Goal: Task Accomplishment & Management: Use online tool/utility

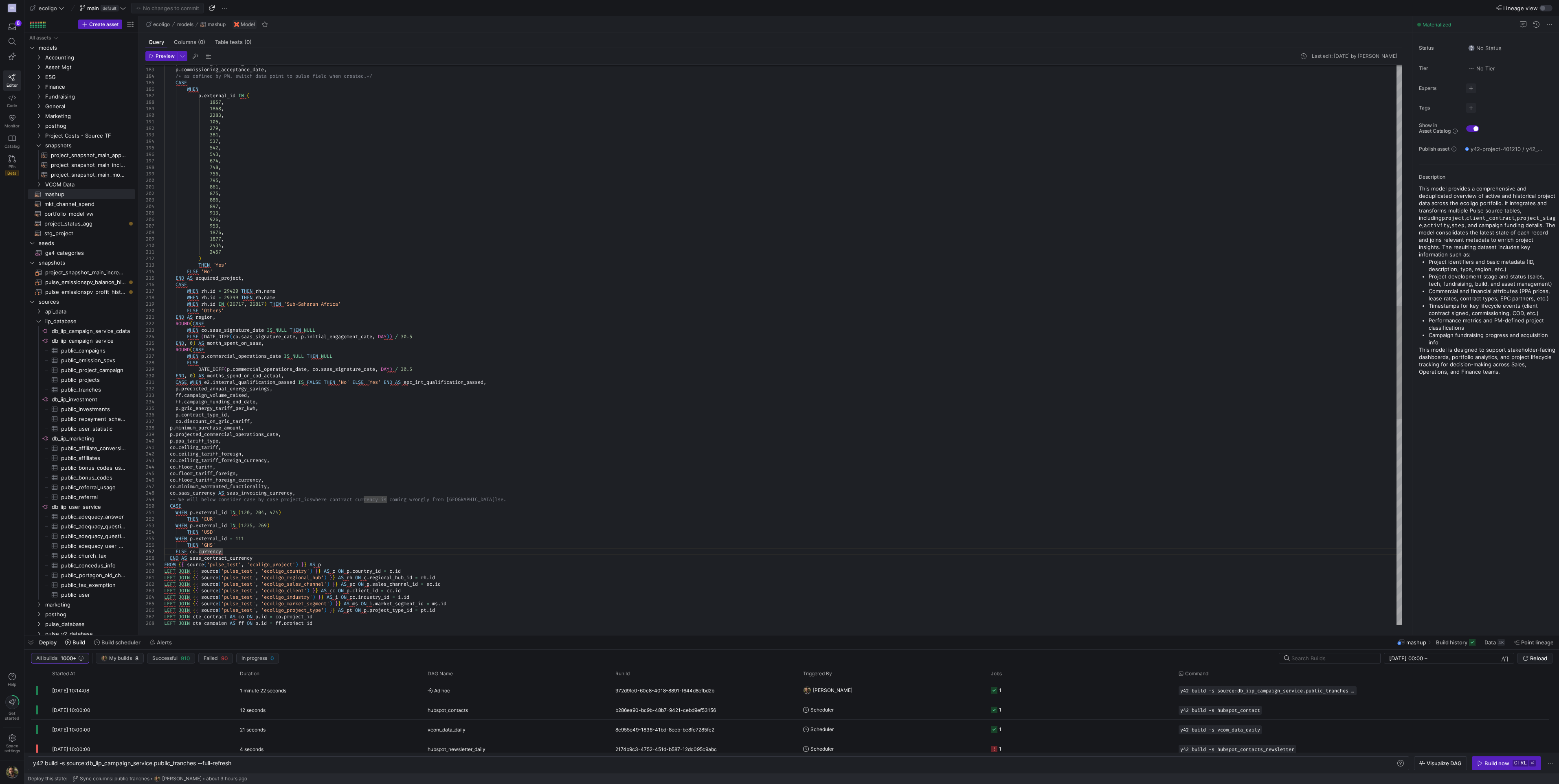
scroll to position [0, 165]
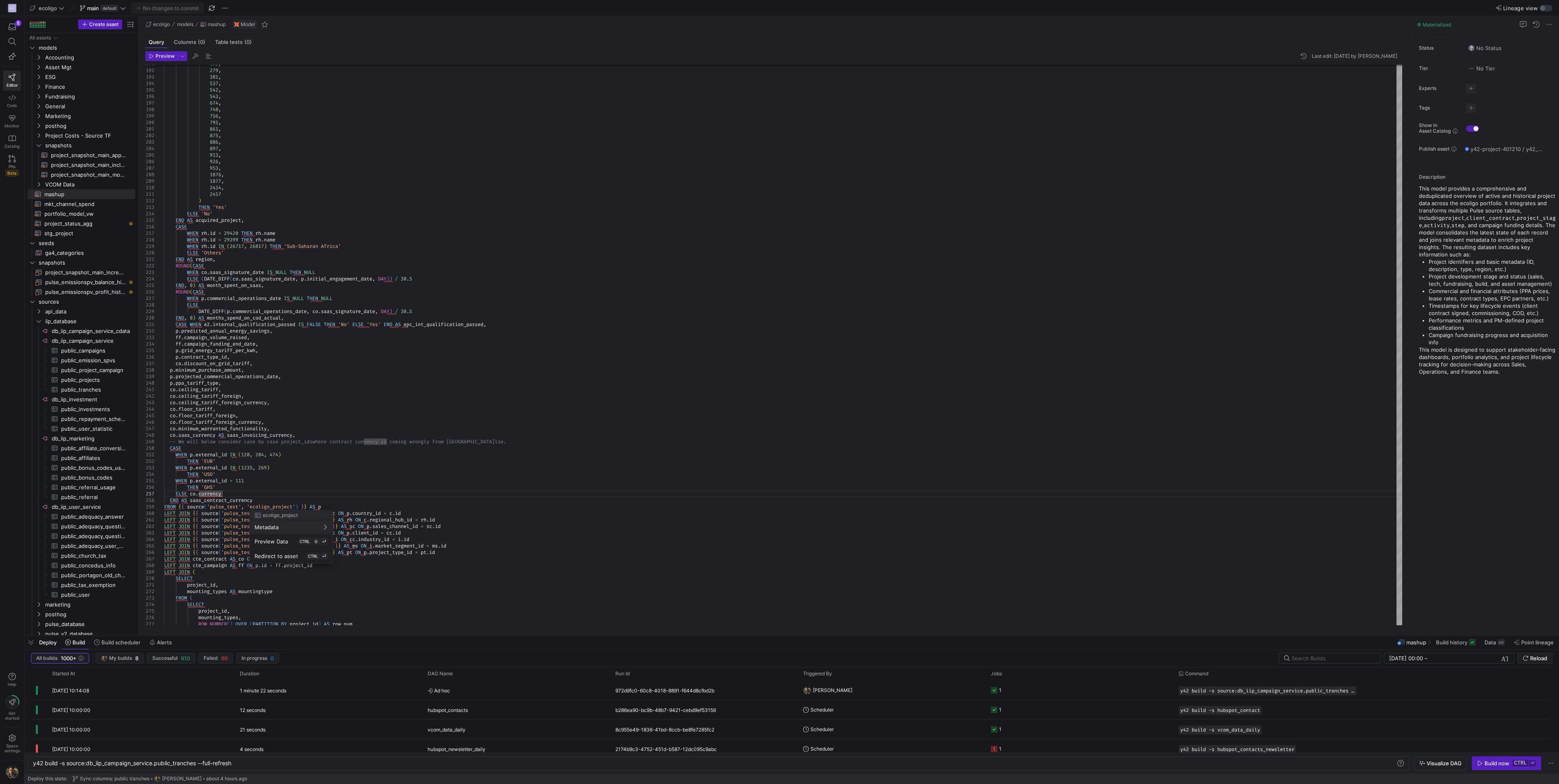
click at [221, 483] on div at bounding box center [780, 392] width 1559 height 784
click at [225, 490] on div "105 , 279 , 381 , 537 , 542 , 543 , 674 , 748 , 756 , 795 , 861 , 875 , 886 , 8…" at bounding box center [783, 201] width 1238 height 2768
type textarea "WHEN p.external_id IN (120, 204, 474) THEN 'EUR' WHEN p.external_id IN (1235, 2…"
click at [166, 12] on span "button" at bounding box center [167, 8] width 71 height 10
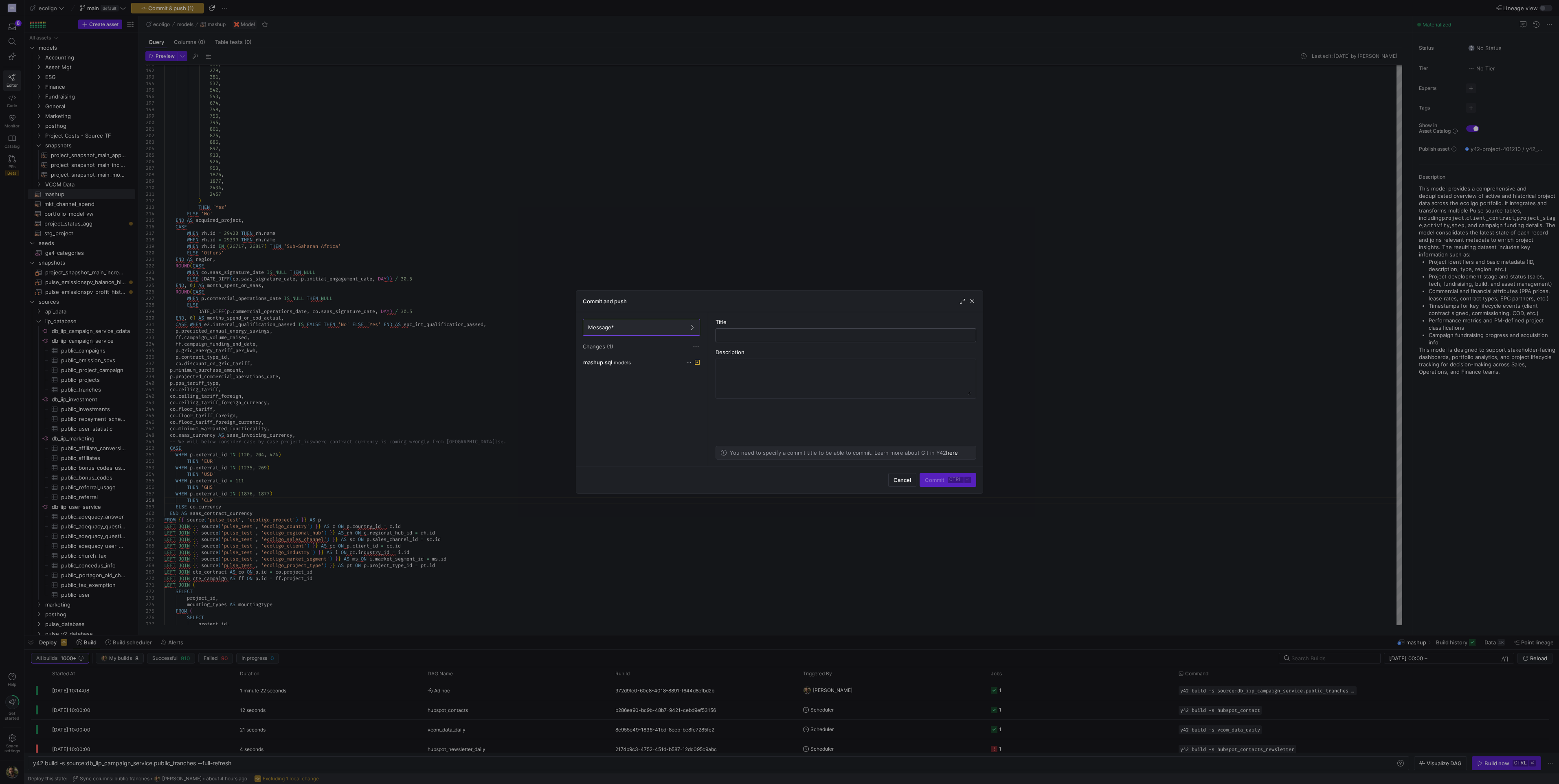
click at [756, 335] on input "text" at bounding box center [846, 335] width 247 height 7
type input "S"
type input "saas_contract_currency LL1&2 edit"
click at [942, 479] on span "Commit ctrl ⏎" at bounding box center [948, 480] width 46 height 7
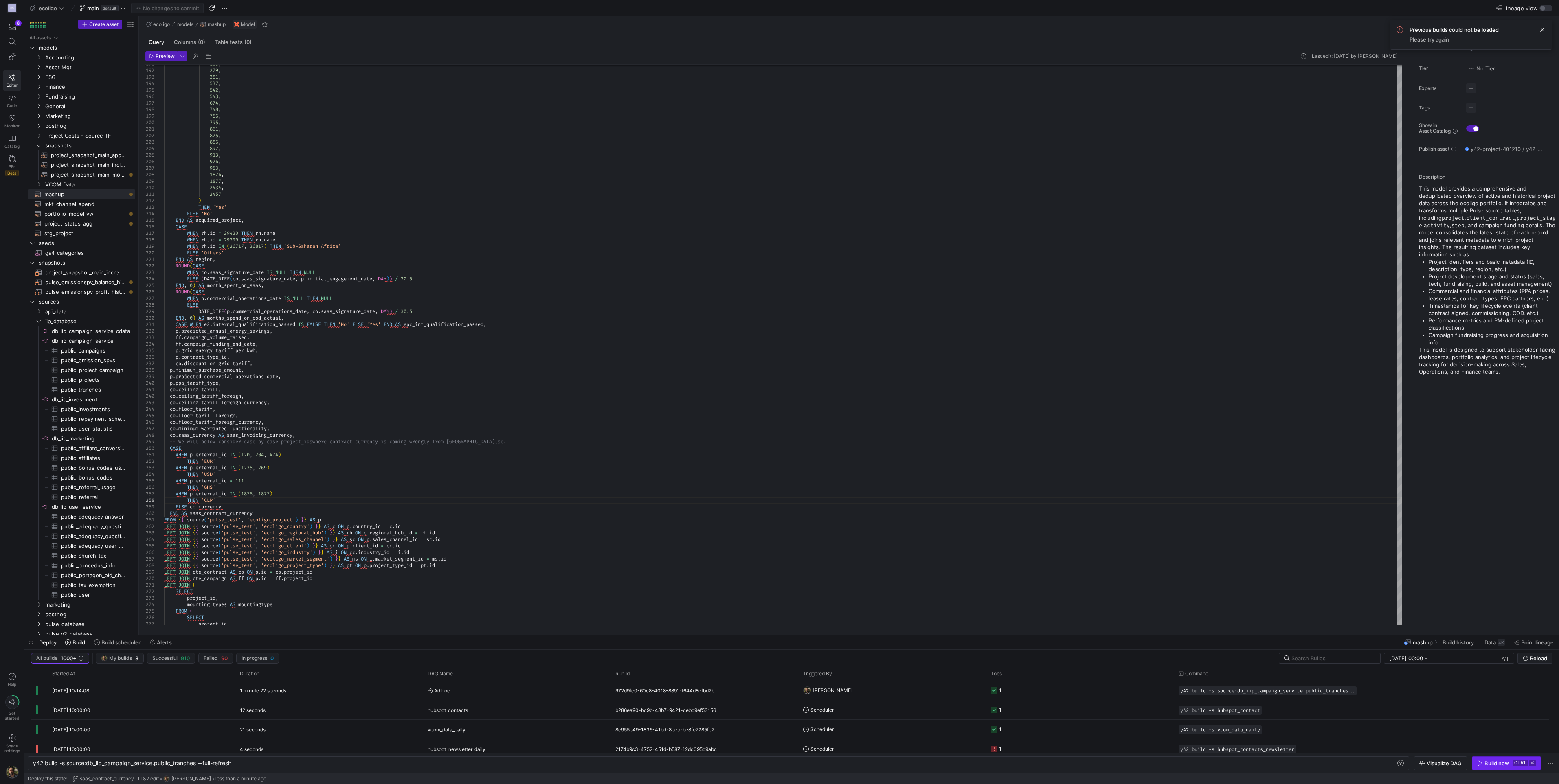
click at [1491, 763] on div "Build now" at bounding box center [1497, 763] width 25 height 7
click at [34, 640] on span "button" at bounding box center [31, 642] width 13 height 14
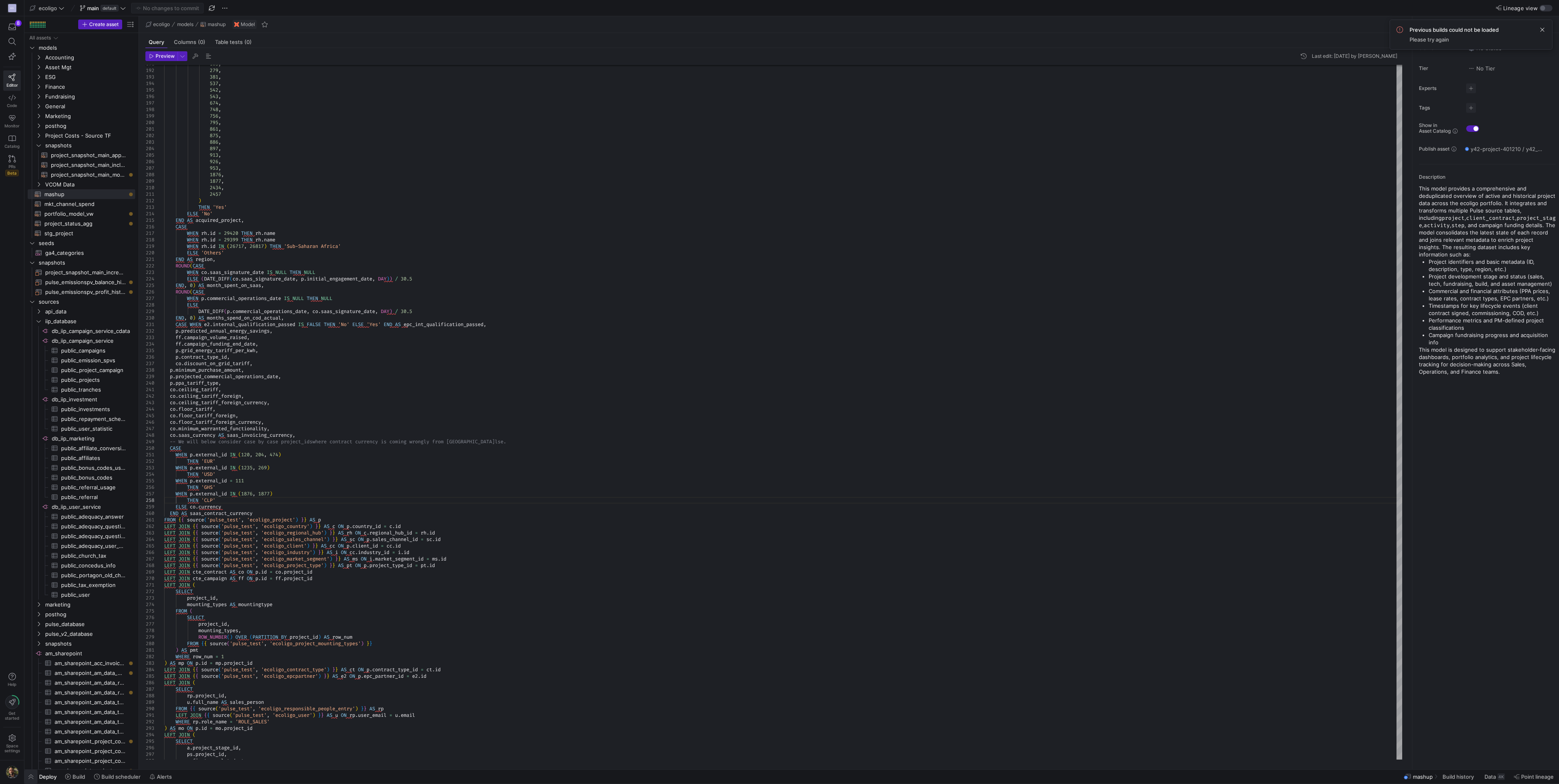
click at [32, 775] on span "button" at bounding box center [31, 777] width 13 height 14
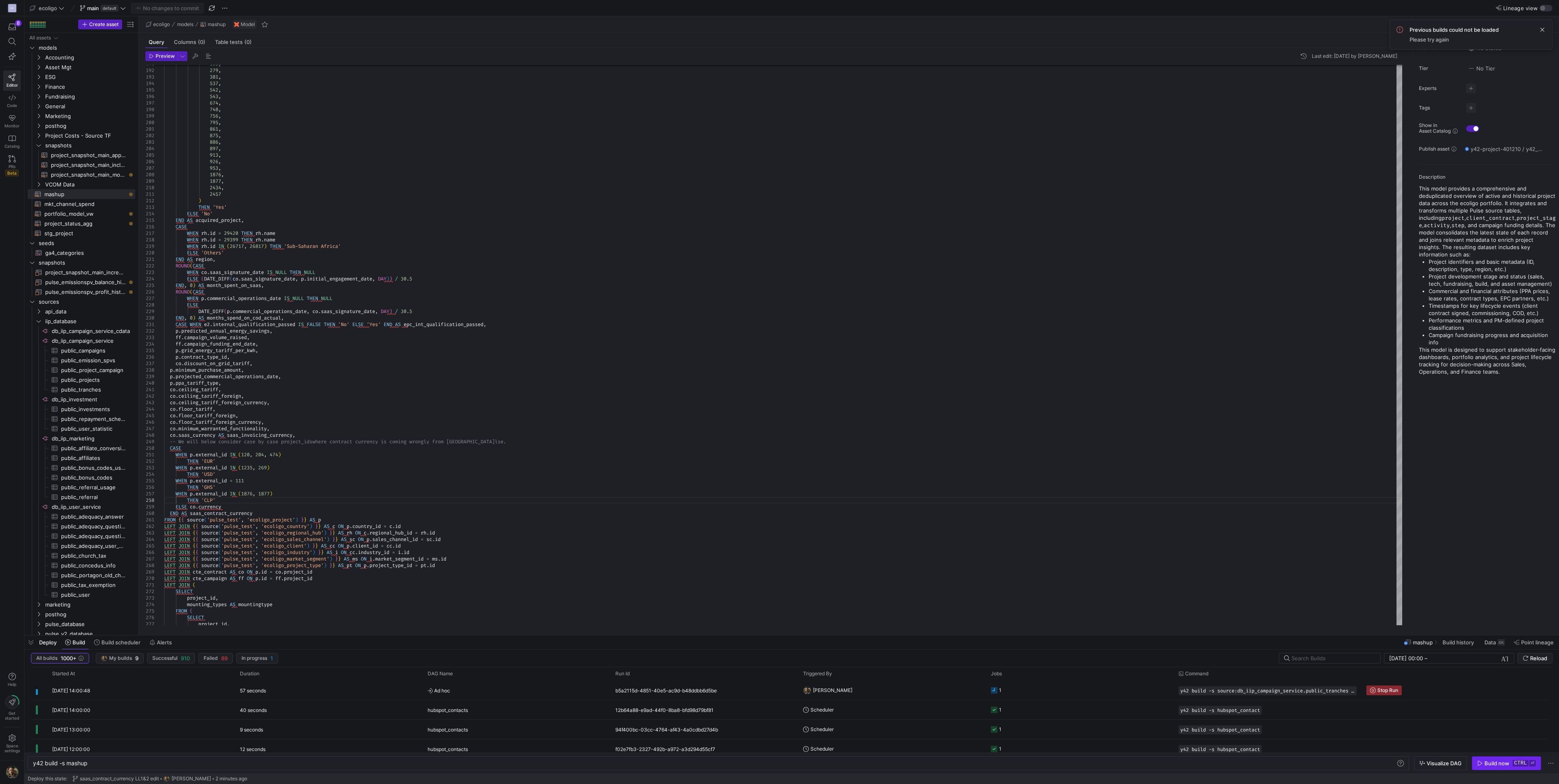
click at [1490, 763] on div "Build now" at bounding box center [1497, 763] width 25 height 7
click at [1104, 690] on y42-job-status-cell-renderer "1" at bounding box center [1080, 690] width 178 height 18
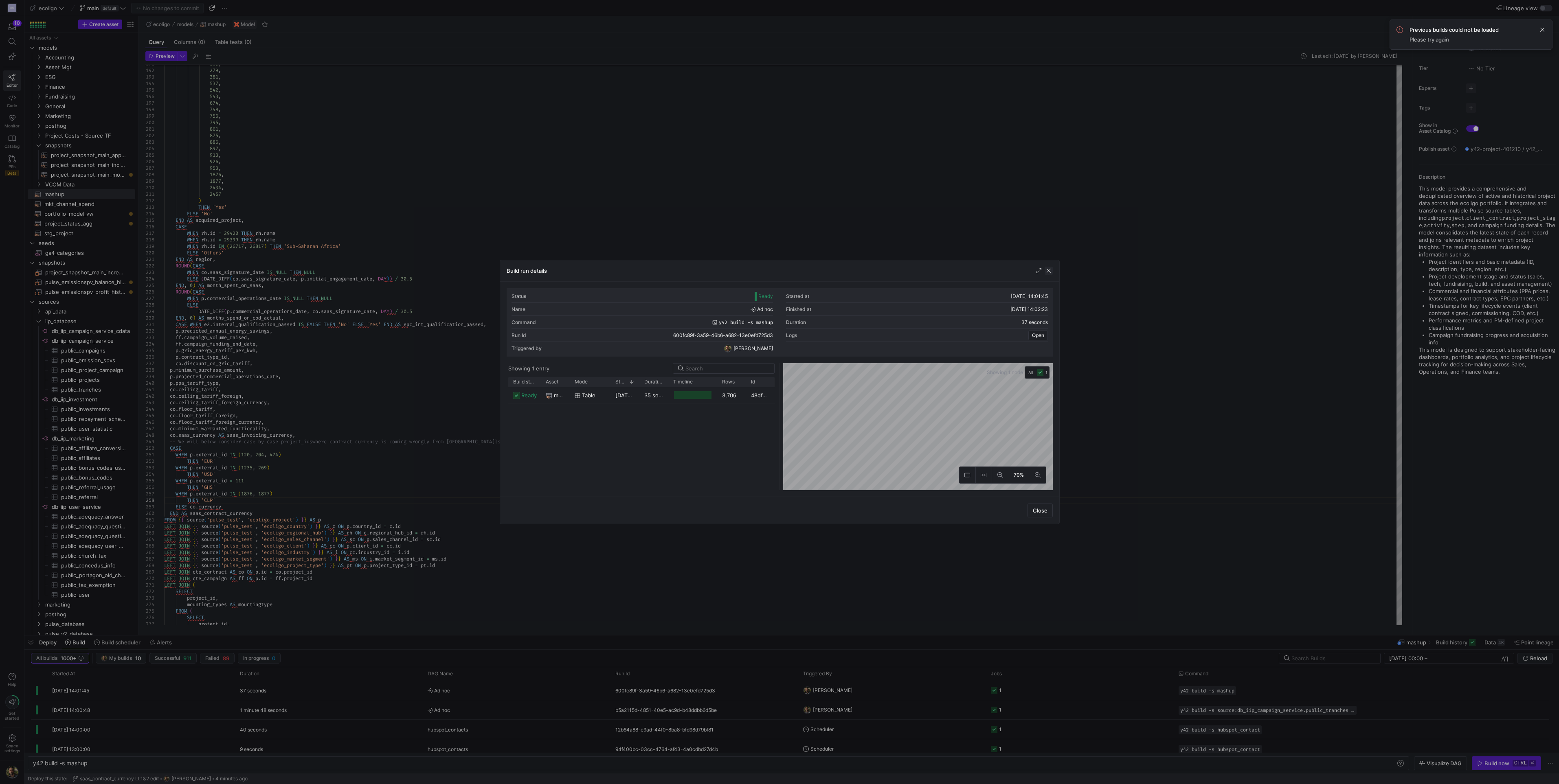
click at [1049, 271] on span "button" at bounding box center [1048, 270] width 8 height 8
